Goal: Information Seeking & Learning: Learn about a topic

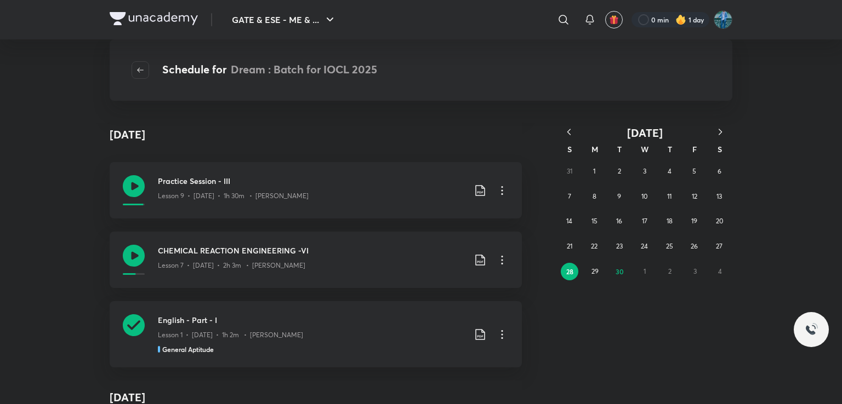
scroll to position [3128, 0]
click at [266, 259] on div "Lesson 7 • [DATE] • 2h 3m • [PERSON_NAME]" at bounding box center [311, 263] width 307 height 14
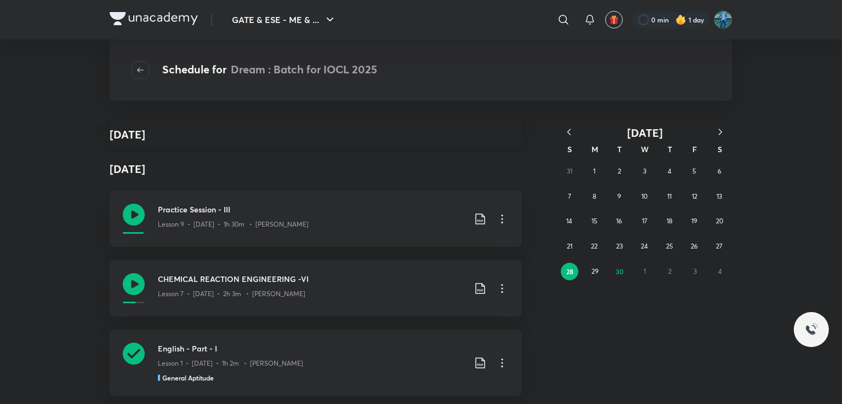
scroll to position [3152, 0]
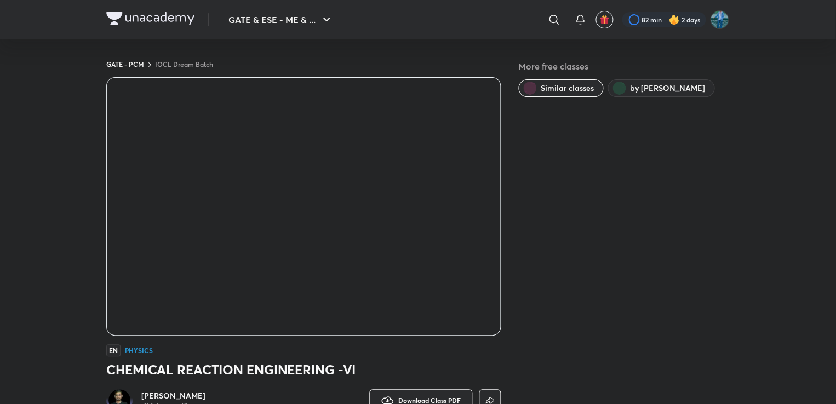
scroll to position [2, 0]
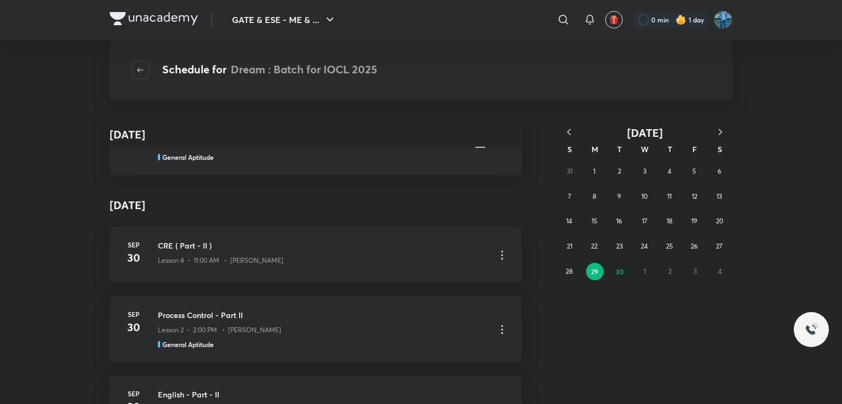
scroll to position [3440, 0]
